Goal: Transaction & Acquisition: Purchase product/service

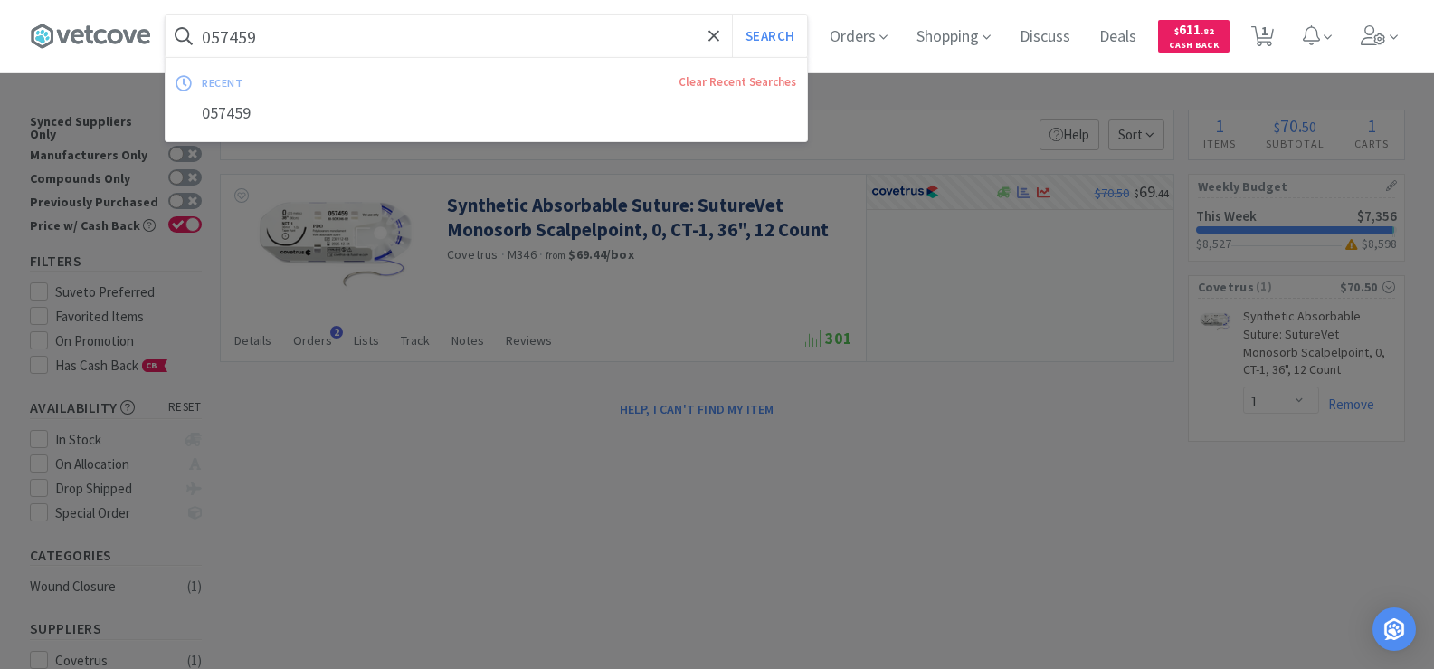
select select "1"
click at [309, 47] on input "057459" at bounding box center [486, 36] width 641 height 42
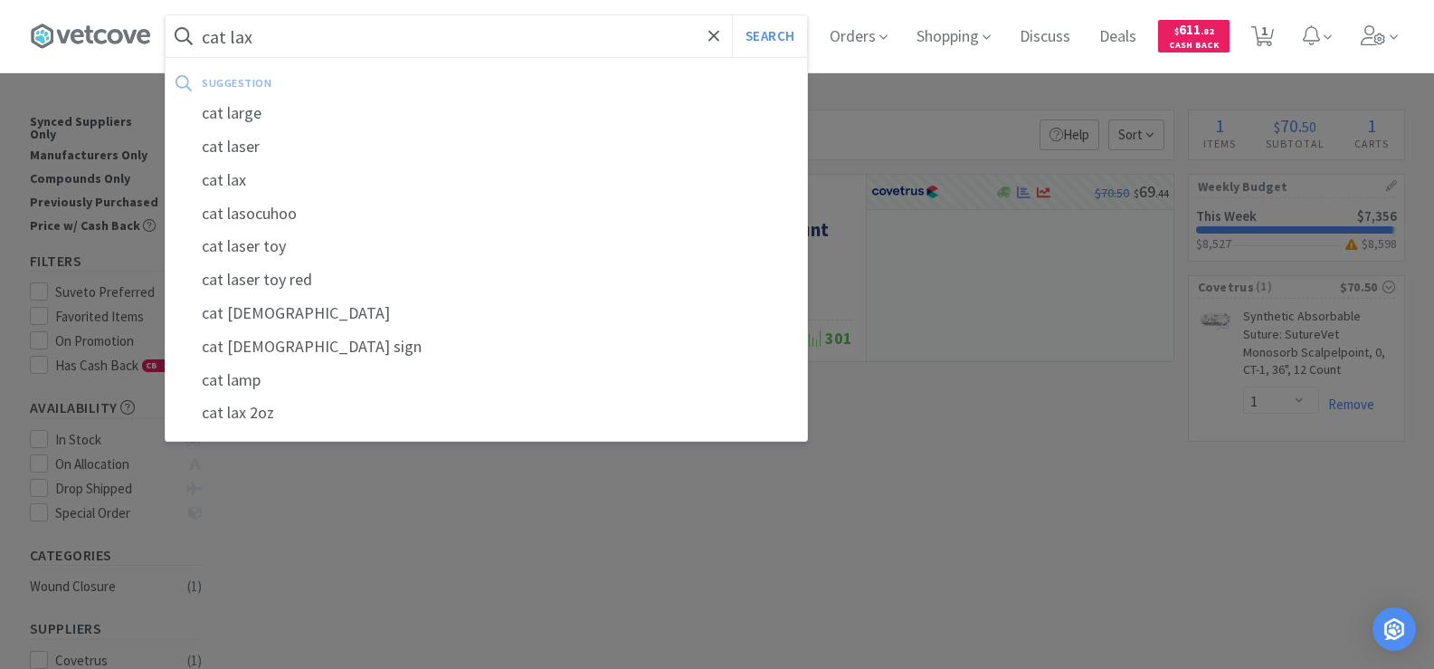
type input "cat lax"
click at [732, 15] on button "Search" at bounding box center [769, 36] width 75 height 42
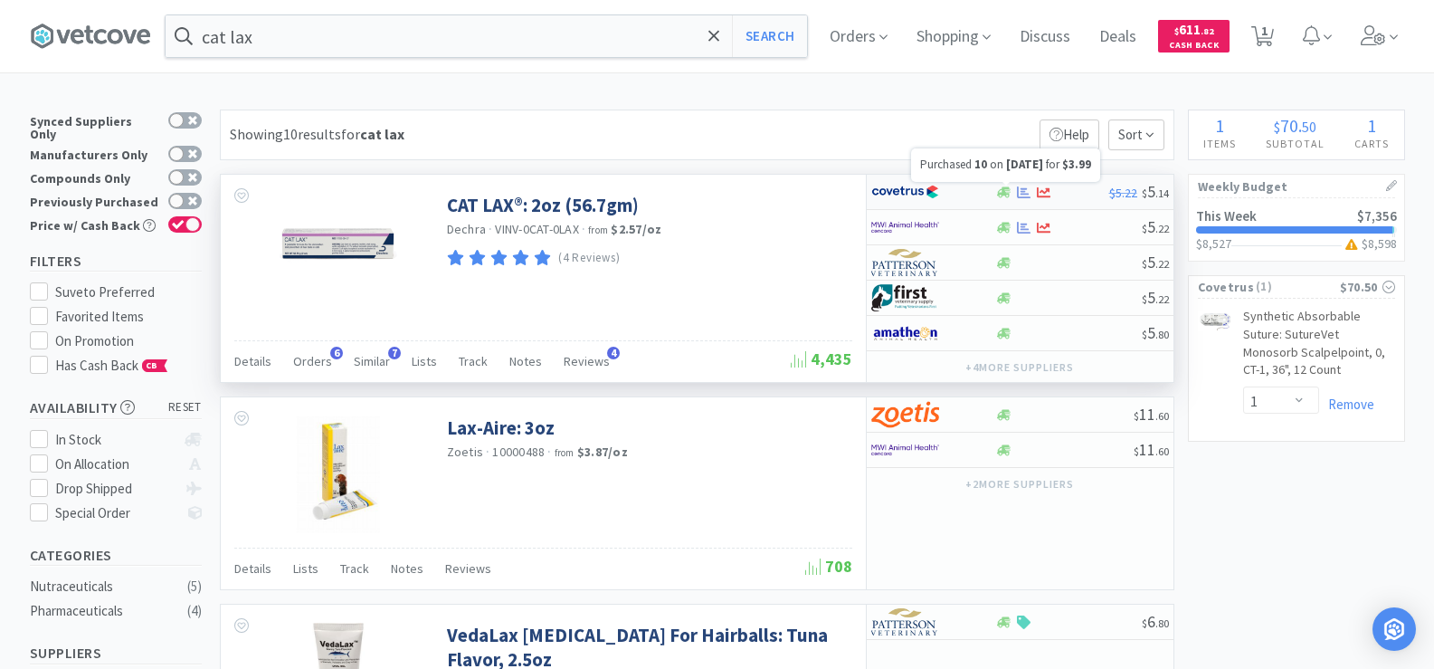
click at [1021, 187] on icon at bounding box center [1024, 192] width 14 height 14
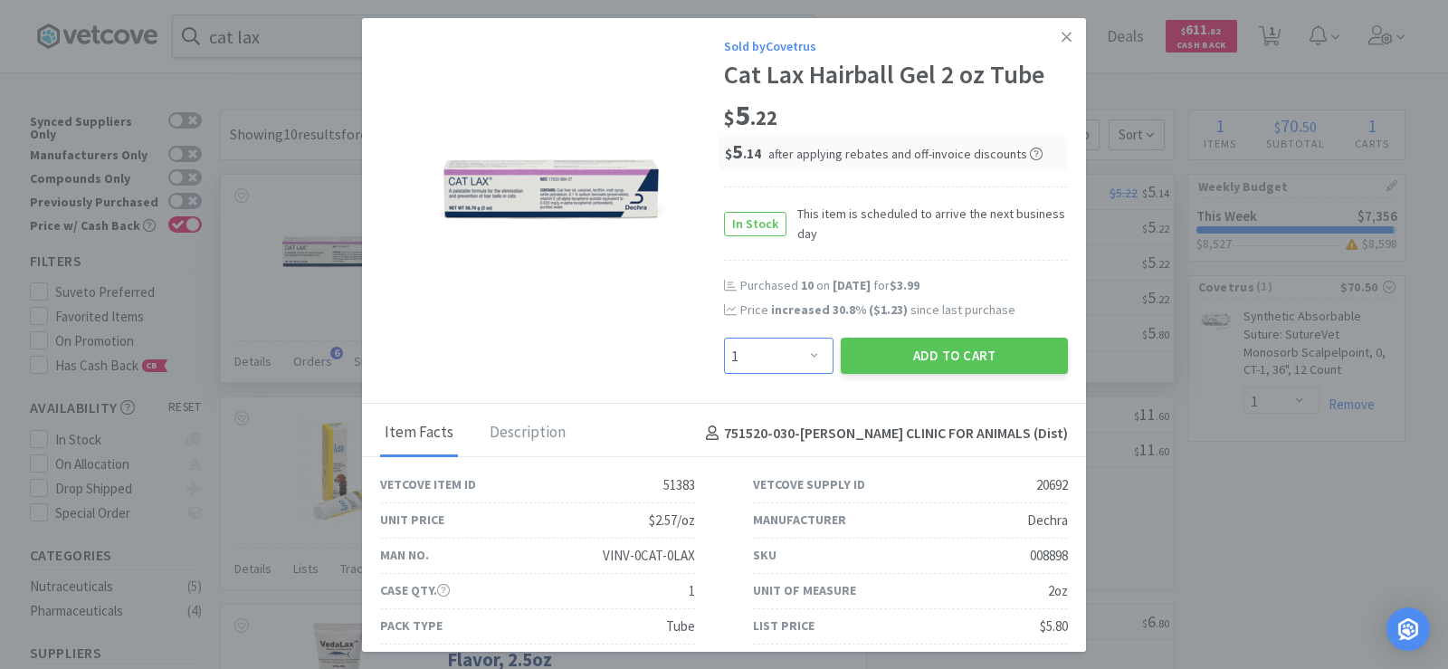
click at [799, 356] on select "Enter Quantity 1 2 3 4 5 6 7 8 9 10 11 12 13 14 15 16 17 18 19 20 Enter Quantity" at bounding box center [778, 355] width 109 height 36
select select "2"
click at [724, 337] on select "Enter Quantity 1 2 3 4 5 6 7 8 9 10 11 12 13 14 15 16 17 18 19 20 Enter Quantity" at bounding box center [778, 355] width 109 height 36
click at [920, 366] on button "Add to Cart" at bounding box center [953, 355] width 227 height 36
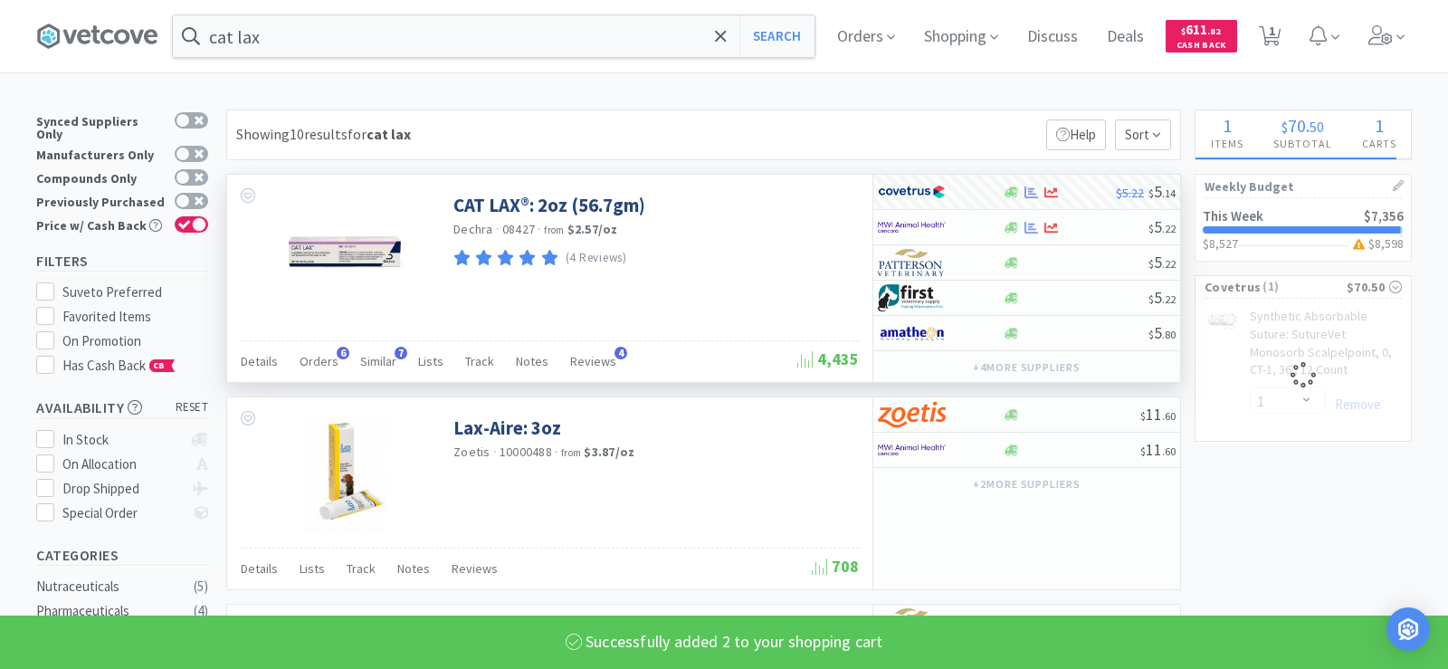
select select "2"
select select "1"
